Goal: Transaction & Acquisition: Purchase product/service

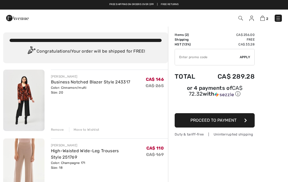
click at [32, 92] on img at bounding box center [23, 101] width 41 height 62
click at [113, 81] on link "Business Notched Blazer Style 243317" at bounding box center [90, 82] width 79 height 5
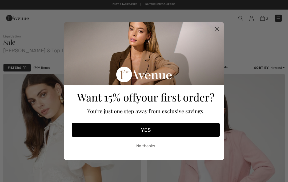
click at [217, 27] on circle "Close dialog" at bounding box center [217, 29] width 9 height 9
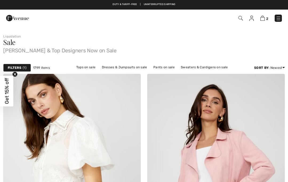
click at [25, 70] on div "Filters 1" at bounding box center [17, 68] width 28 height 8
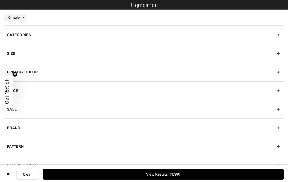
click at [275, 56] on div "Size" at bounding box center [143, 53] width 279 height 19
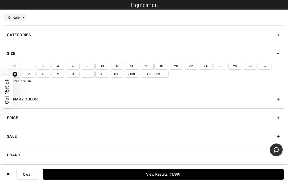
click at [161, 66] on label "18" at bounding box center [161, 66] width 14 height 7
click at [0, 0] on input"] "18" at bounding box center [0, 0] width 0 height 0
click at [175, 68] on label "20" at bounding box center [176, 66] width 14 height 7
click at [0, 0] on input"] "20" at bounding box center [0, 0] width 0 height 0
click at [118, 77] on label "Xxl" at bounding box center [117, 74] width 14 height 7
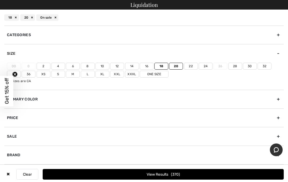
click at [0, 0] on input"] "Xxl" at bounding box center [0, 0] width 0 height 0
click at [178, 180] on button "View Results 582" at bounding box center [163, 174] width 241 height 11
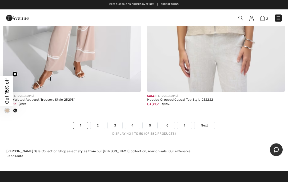
scroll to position [5990, 0]
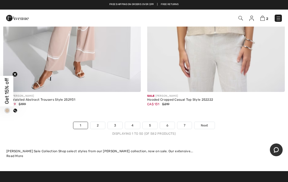
click at [96, 122] on link "2" at bounding box center [97, 125] width 15 height 7
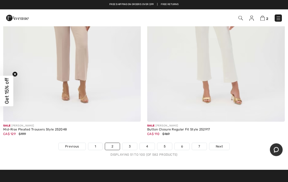
scroll to position [5874, 0]
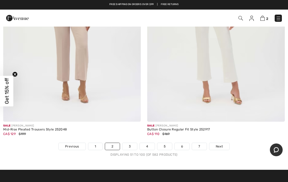
click at [131, 143] on link "3" at bounding box center [129, 146] width 15 height 7
click at [126, 143] on link "3" at bounding box center [129, 146] width 15 height 7
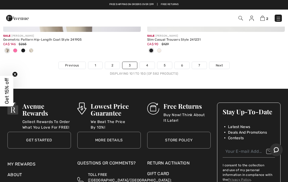
scroll to position [6000, 0]
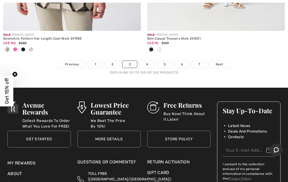
click at [147, 62] on link "4" at bounding box center [147, 64] width 15 height 7
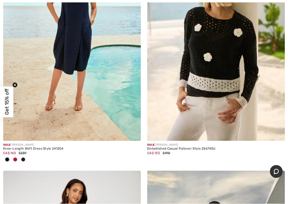
scroll to position [369, 0]
